Goal: Transaction & Acquisition: Purchase product/service

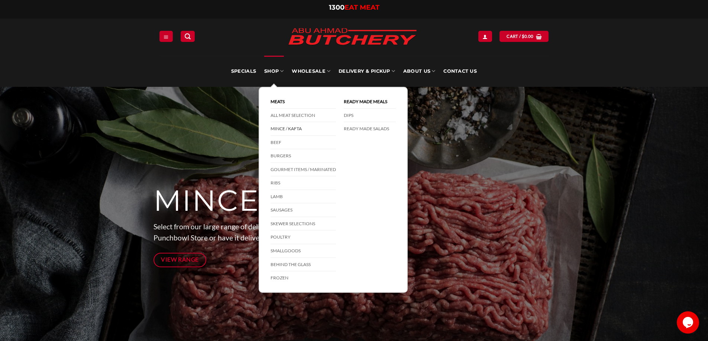
click at [289, 130] on link "Mince / Kafta" at bounding box center [303, 129] width 65 height 14
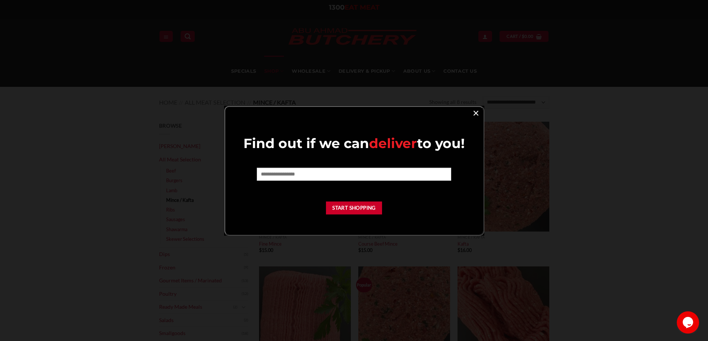
click at [476, 113] on link "×" at bounding box center [475, 113] width 11 height 10
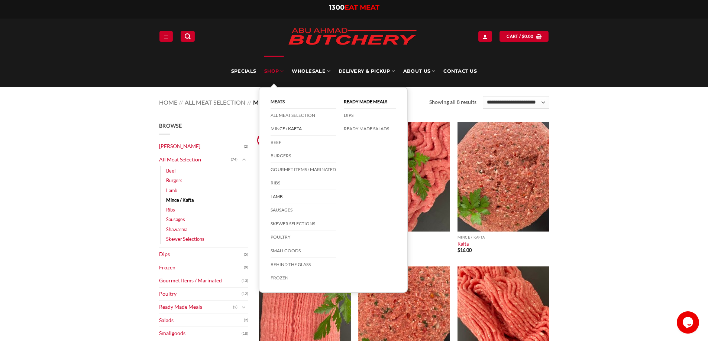
click at [281, 196] on link "Lamb" at bounding box center [303, 197] width 65 height 14
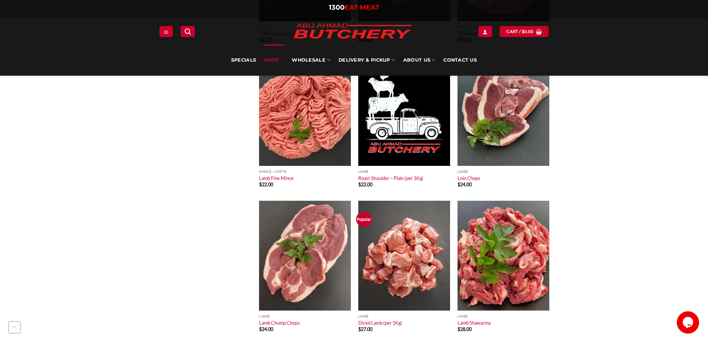
scroll to position [706, 0]
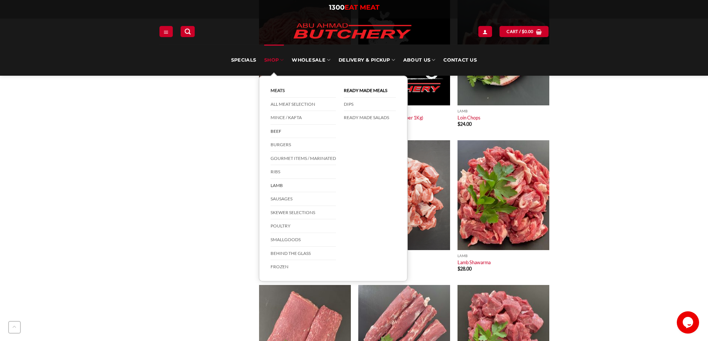
click at [281, 131] on link "Beef" at bounding box center [303, 132] width 65 height 14
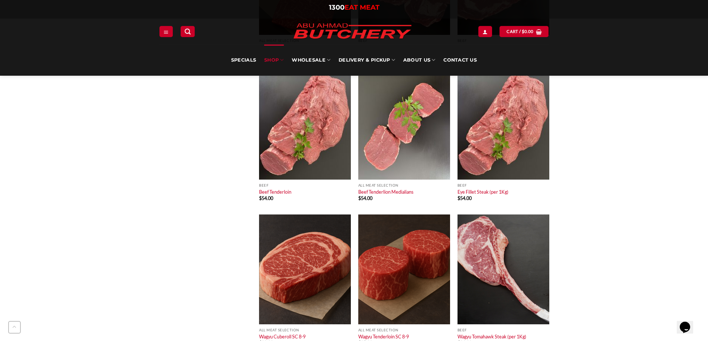
scroll to position [743, 0]
